Goal: Find specific page/section: Find specific page/section

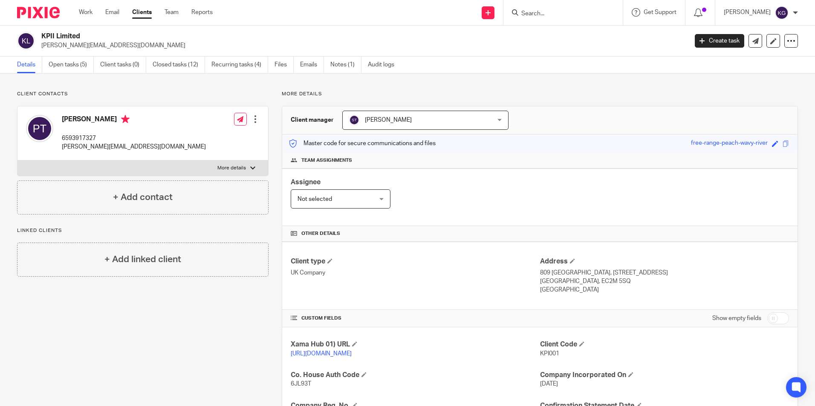
click at [536, 18] on div at bounding box center [562, 12] width 119 height 25
click at [538, 15] on input "Search" at bounding box center [558, 14] width 77 height 8
paste input "REAL PROPERTY HOLDINGS SPV1 LTD"
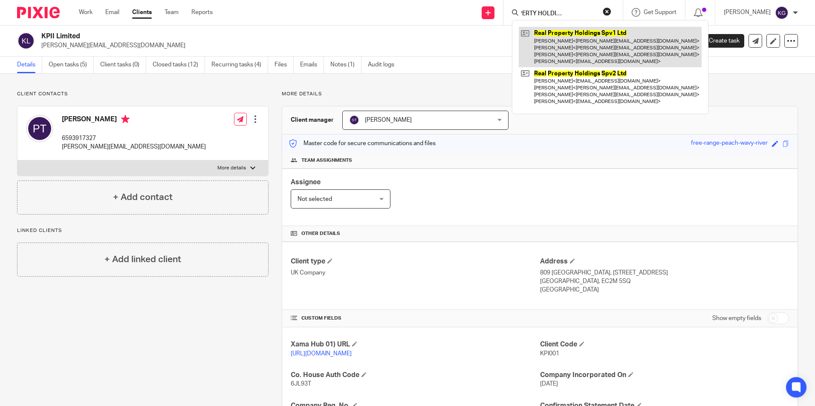
type input "REAL PROPERTY HOLDINGS SPV1 LTD"
click at [565, 36] on link at bounding box center [610, 47] width 183 height 40
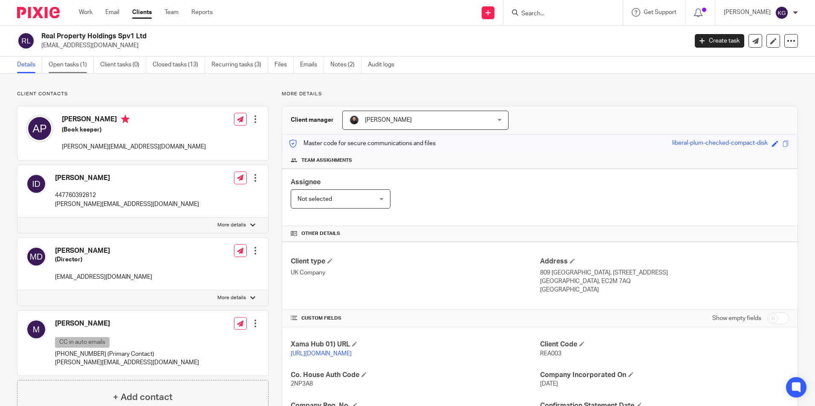
click at [79, 64] on link "Open tasks (1)" at bounding box center [71, 65] width 45 height 17
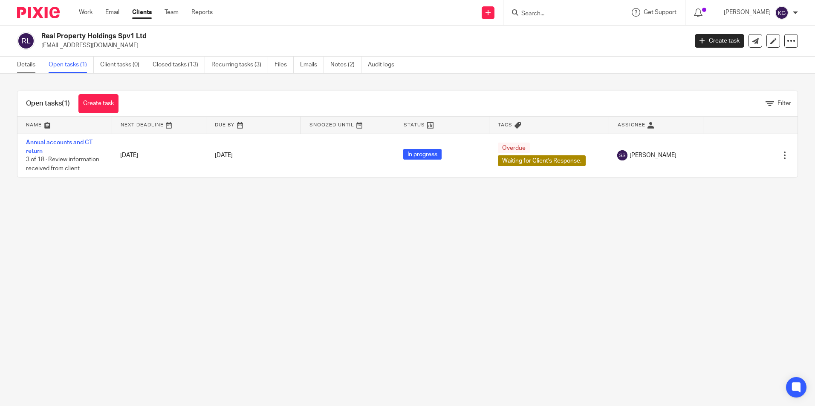
click at [28, 67] on link "Details" at bounding box center [29, 65] width 25 height 17
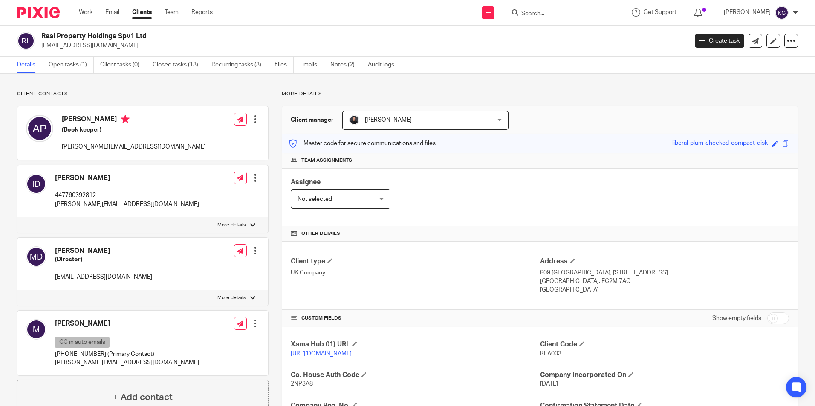
scroll to position [213, 0]
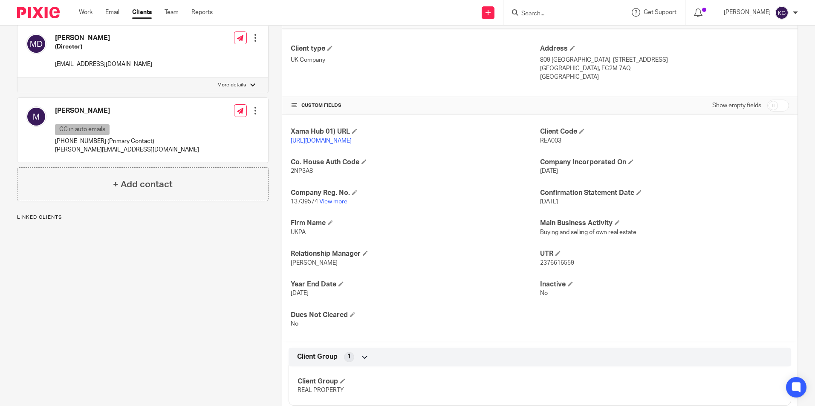
click at [332, 205] on link "View more" at bounding box center [333, 202] width 28 height 6
